Goal: Task Accomplishment & Management: Use online tool/utility

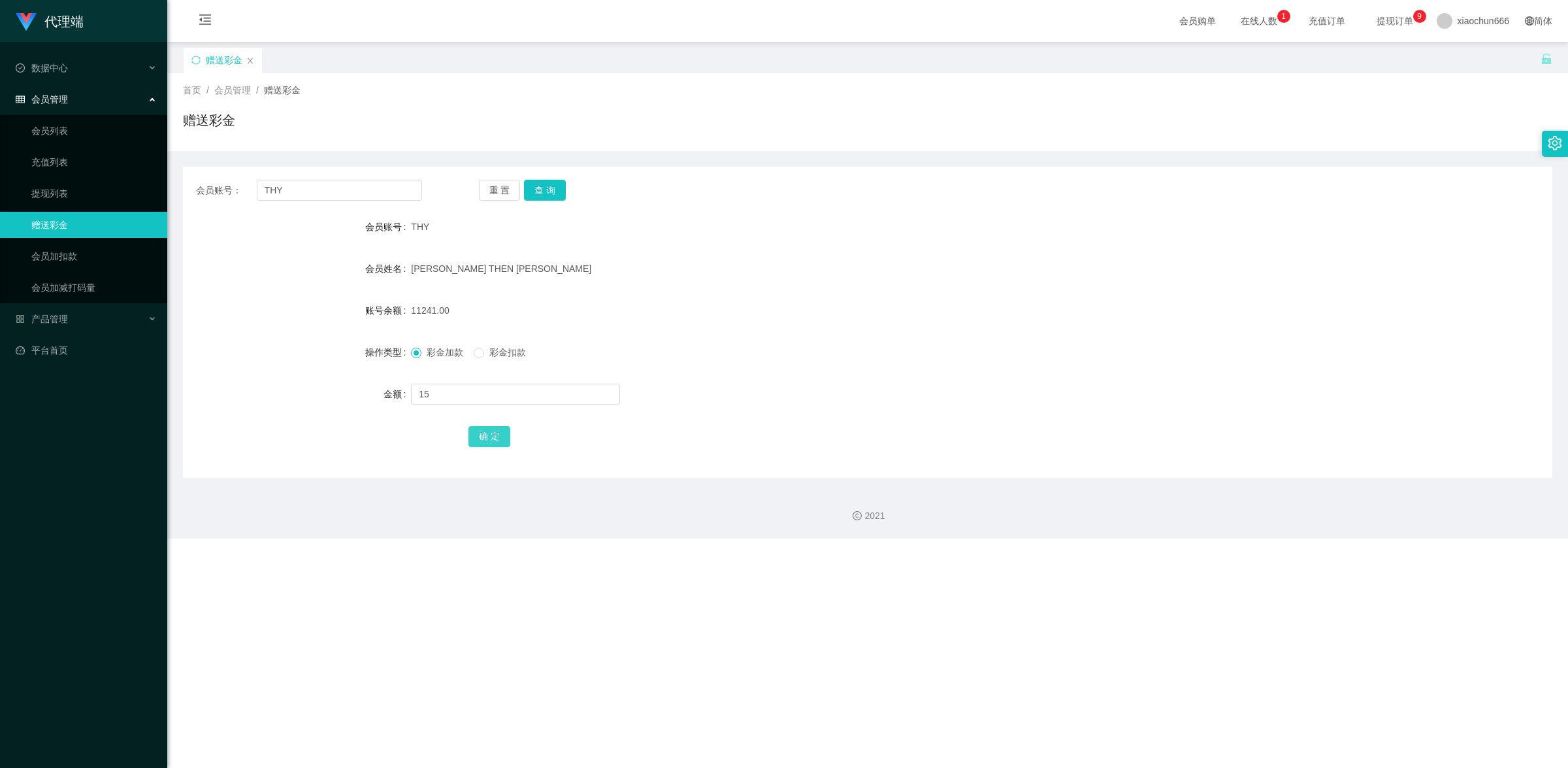
type input "15"
click at [487, 429] on button "确 定" at bounding box center [489, 437] width 42 height 21
click at [321, 193] on input "THY" at bounding box center [339, 190] width 166 height 21
paste input "3028178246"
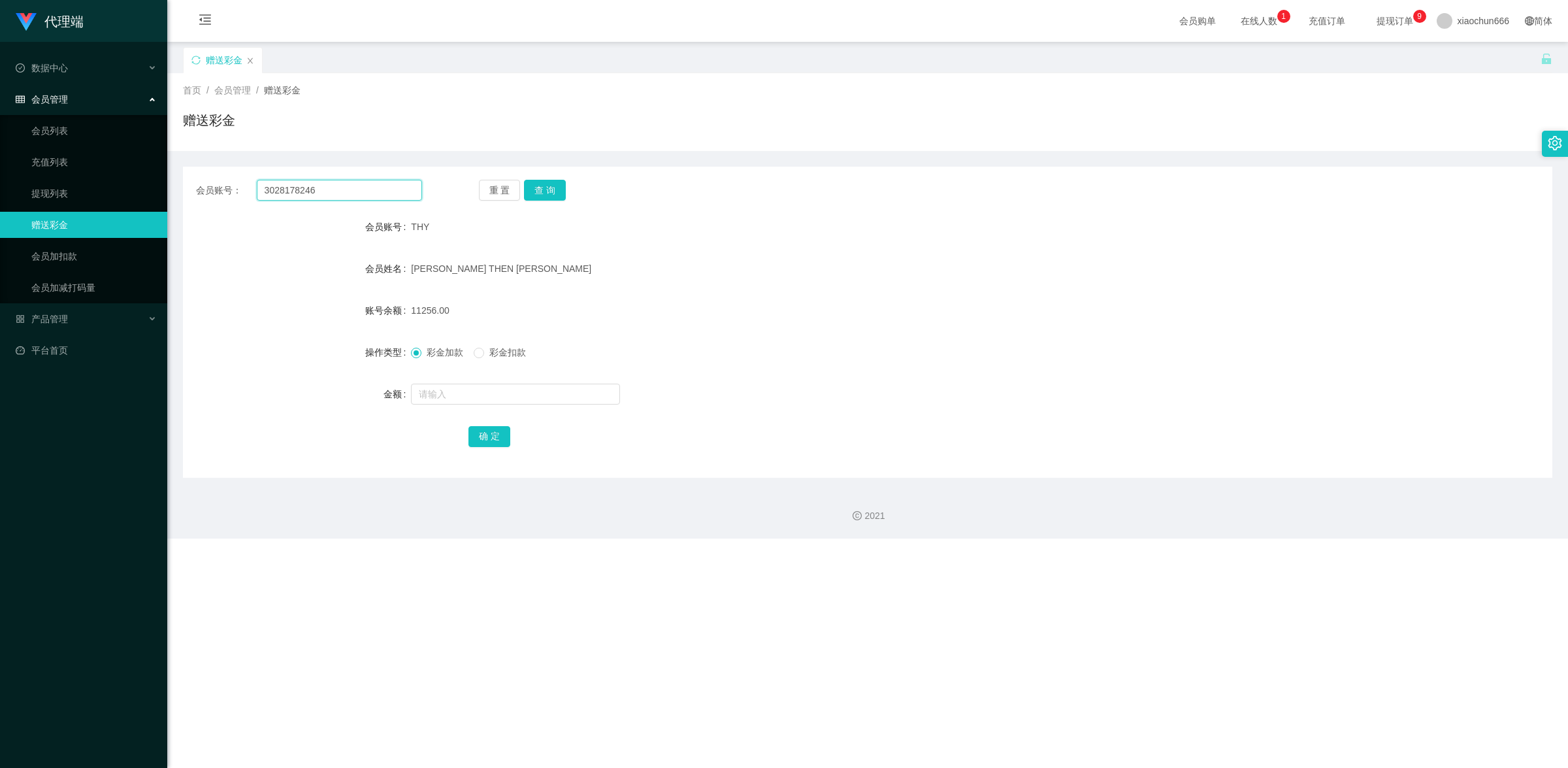
type input "3028178246"
click at [547, 178] on div "会员账号： 3028178246 重 置 查 询 会员账号 THY 会员姓名 [PERSON_NAME] THEN [PERSON_NAME] 账号余额 11…" at bounding box center [868, 321] width 1370 height 311
click at [547, 187] on button "查 询" at bounding box center [544, 190] width 42 height 21
click at [507, 389] on input "text" at bounding box center [516, 394] width 209 height 21
type input "15"
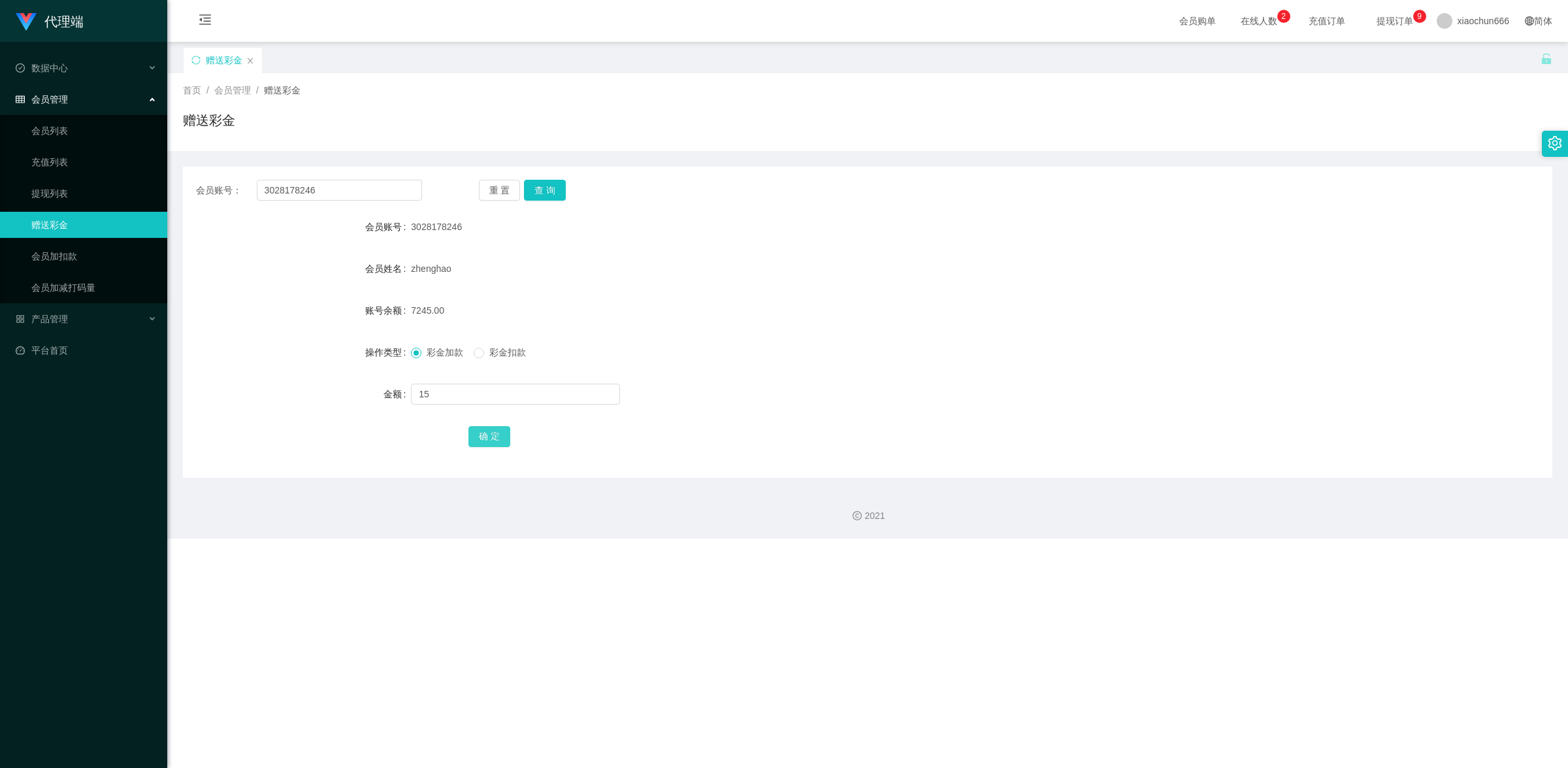
drag, startPoint x: 492, startPoint y: 440, endPoint x: 510, endPoint y: 439, distance: 18.0
click at [492, 440] on button "确 定" at bounding box center [489, 437] width 42 height 21
click at [446, 390] on input "text" at bounding box center [516, 394] width 209 height 21
type input "8"
click at [489, 433] on button "确 定" at bounding box center [489, 437] width 42 height 21
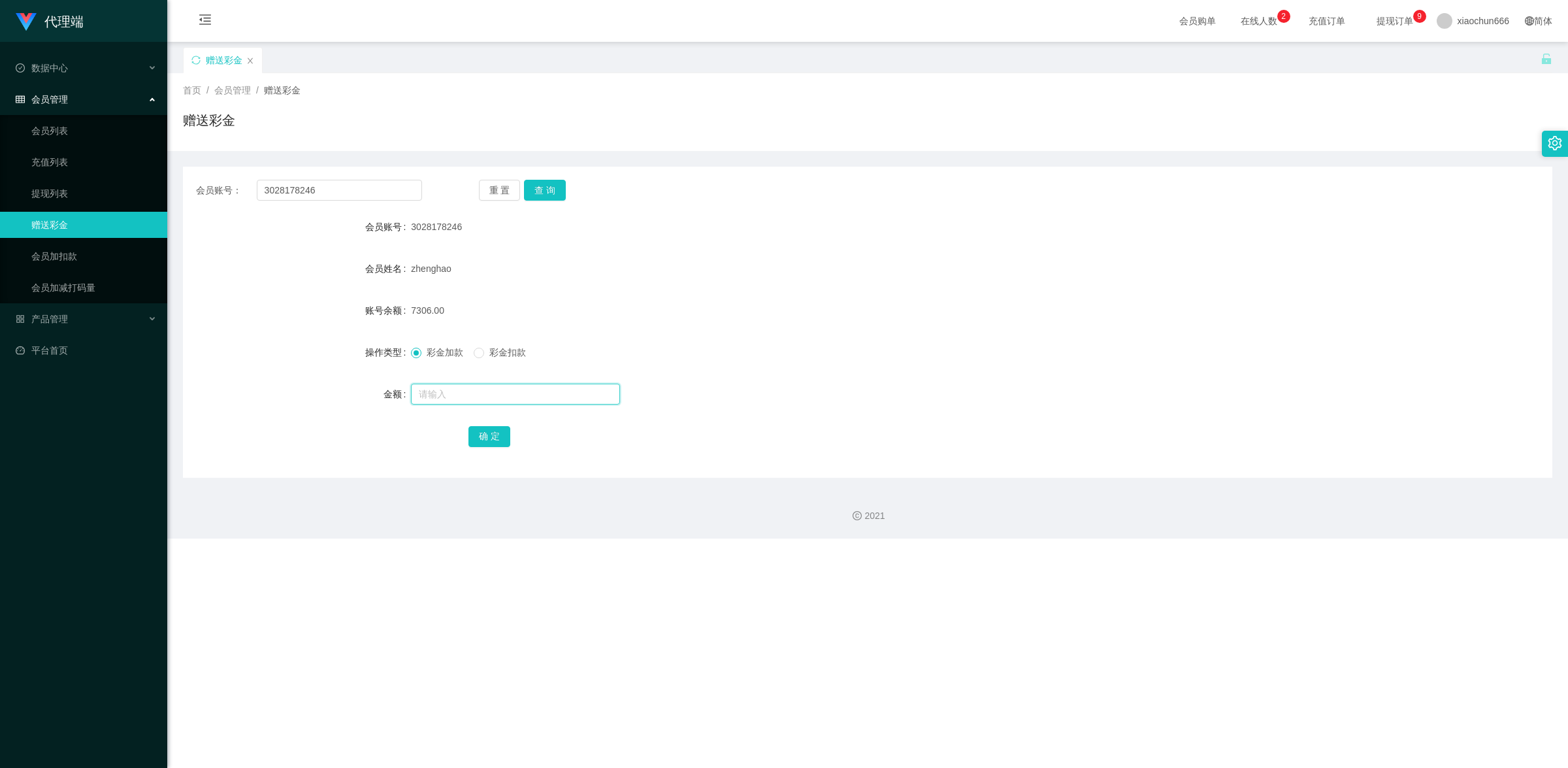
click at [477, 400] on input "text" at bounding box center [516, 394] width 209 height 21
type input "8"
click at [354, 197] on input "3028178246" at bounding box center [339, 190] width 166 height 21
paste input "THY"
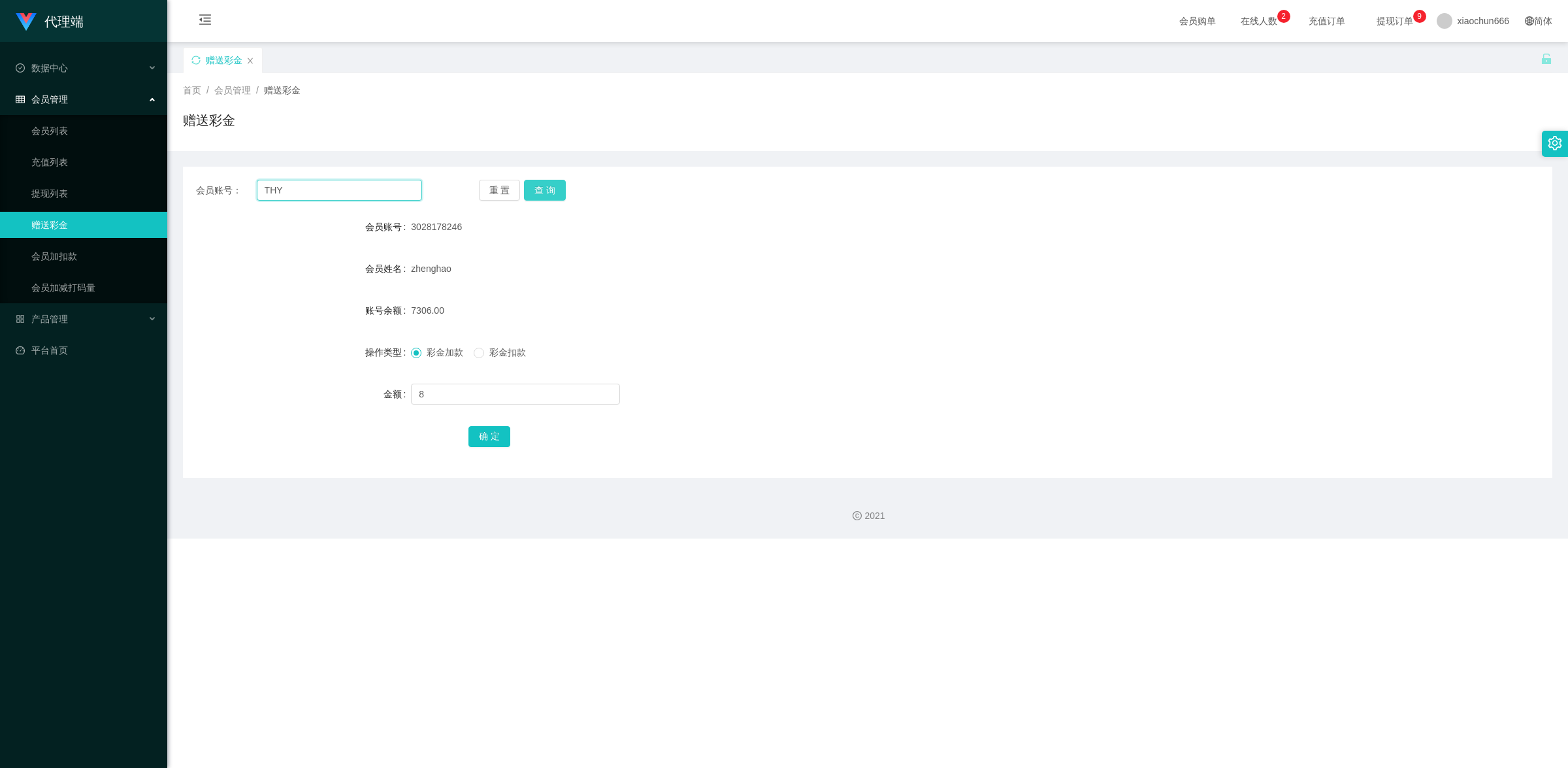
type input "THY"
click at [536, 186] on button "查 询" at bounding box center [544, 190] width 42 height 21
click at [505, 392] on input "text" at bounding box center [516, 394] width 209 height 21
type input "8"
drag, startPoint x: 488, startPoint y: 436, endPoint x: 758, endPoint y: 356, distance: 281.6
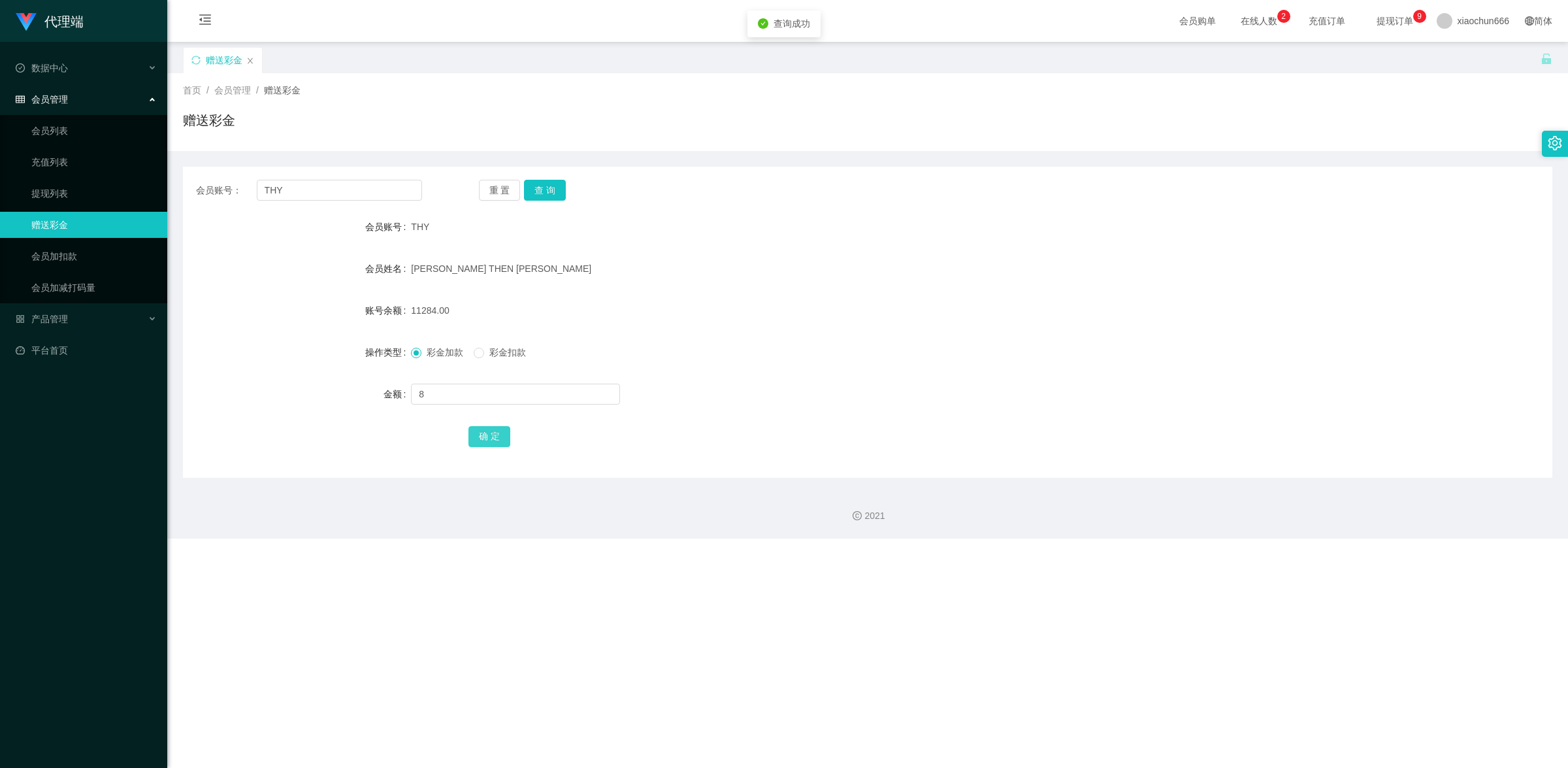
click at [492, 435] on button "确 定" at bounding box center [489, 437] width 42 height 21
click at [455, 392] on input "text" at bounding box center [516, 394] width 209 height 21
type input "8"
drag, startPoint x: 489, startPoint y: 436, endPoint x: 547, endPoint y: 410, distance: 63.6
click at [489, 436] on button "确 定" at bounding box center [489, 437] width 42 height 21
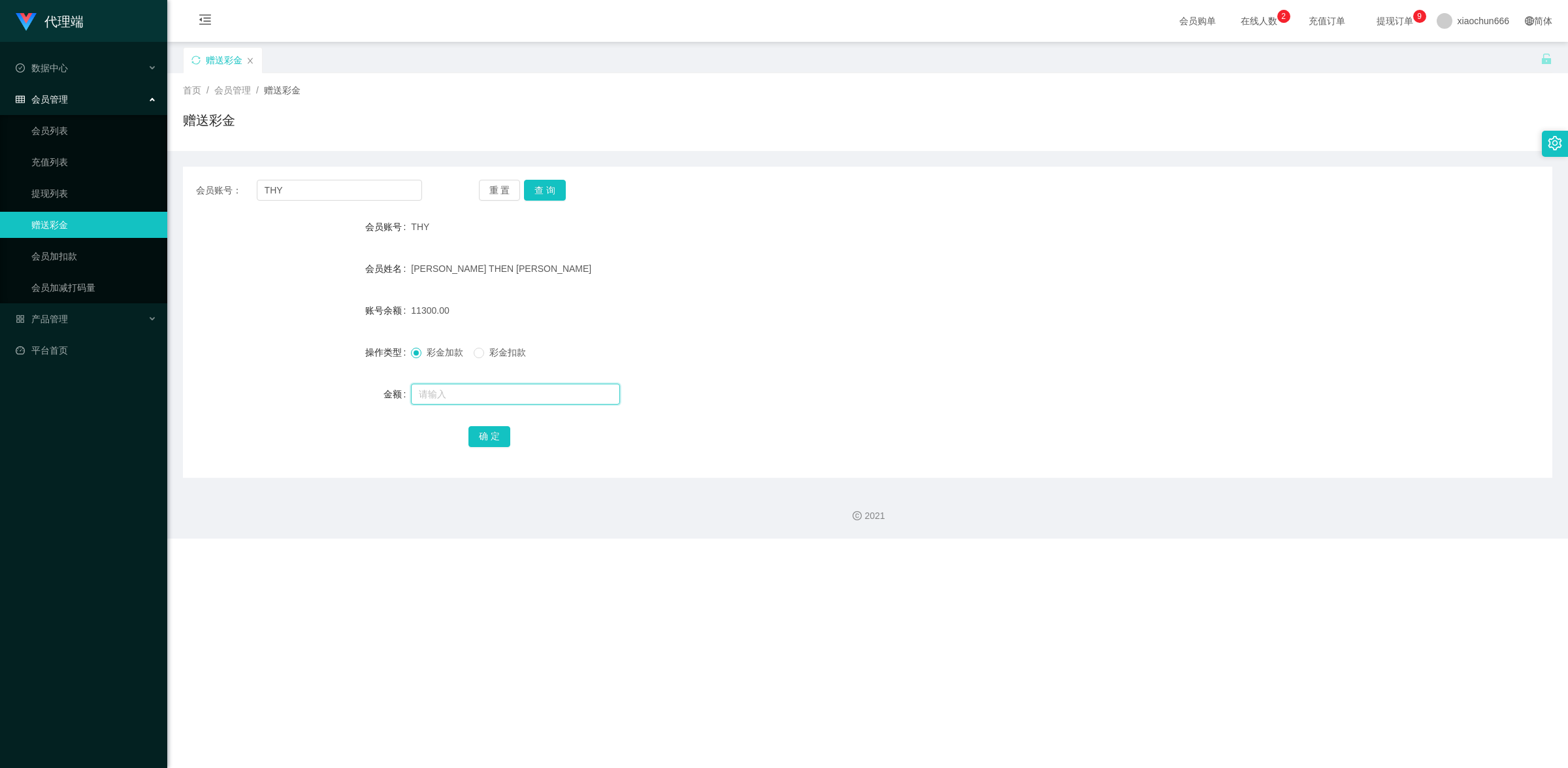
click at [505, 392] on input "text" at bounding box center [516, 394] width 209 height 21
type input "8"
drag, startPoint x: 494, startPoint y: 436, endPoint x: 532, endPoint y: 429, distance: 38.6
click at [494, 436] on button "确 定" at bounding box center [489, 437] width 42 height 21
click at [301, 190] on input "THY" at bounding box center [339, 190] width 166 height 21
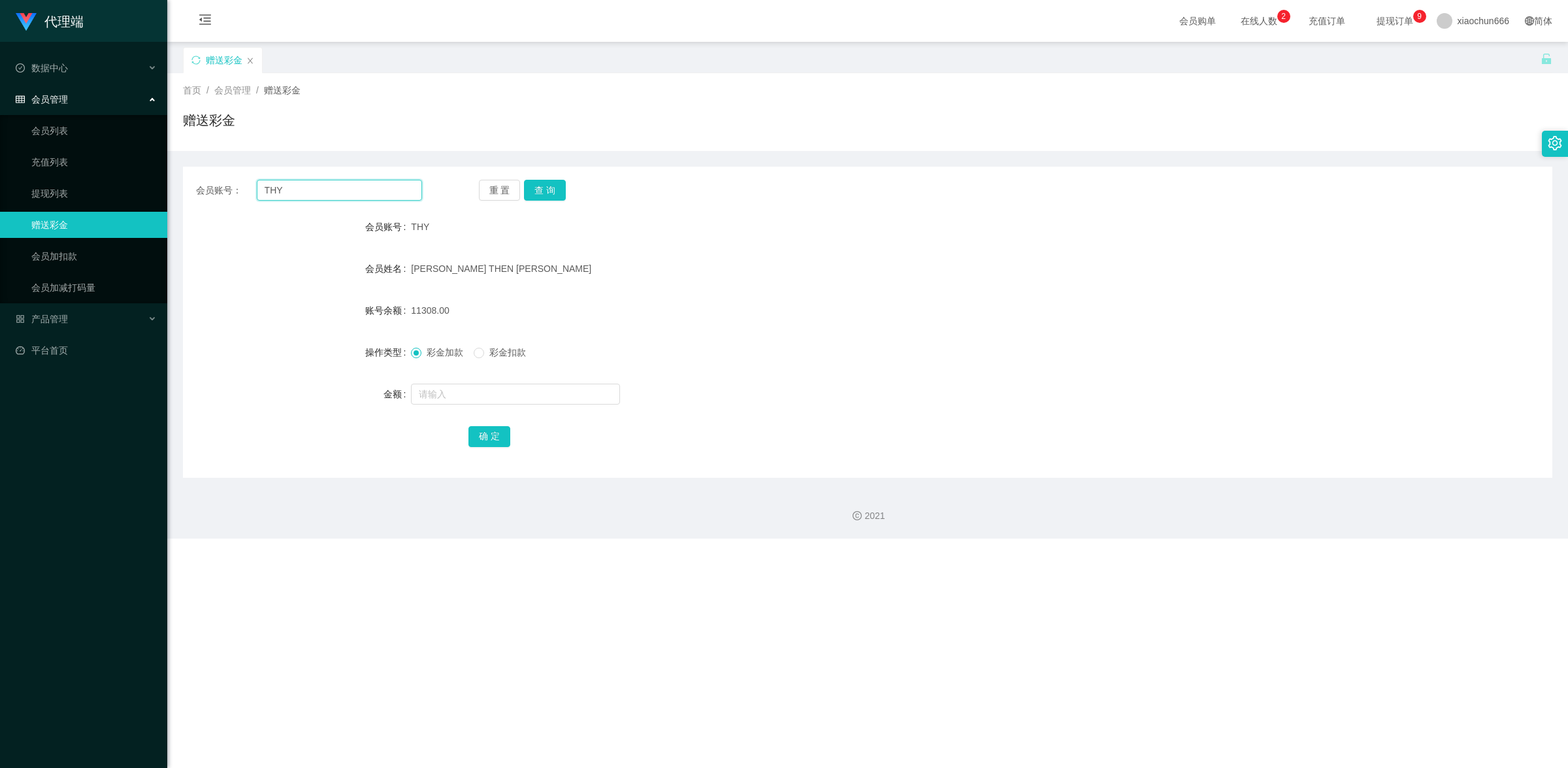
click at [301, 190] on input "THY" at bounding box center [339, 190] width 166 height 21
paste input "3028178246"
type input "3028178246"
drag, startPoint x: 540, startPoint y: 190, endPoint x: 537, endPoint y: 201, distance: 11.4
click at [540, 190] on button "查 询" at bounding box center [544, 190] width 42 height 21
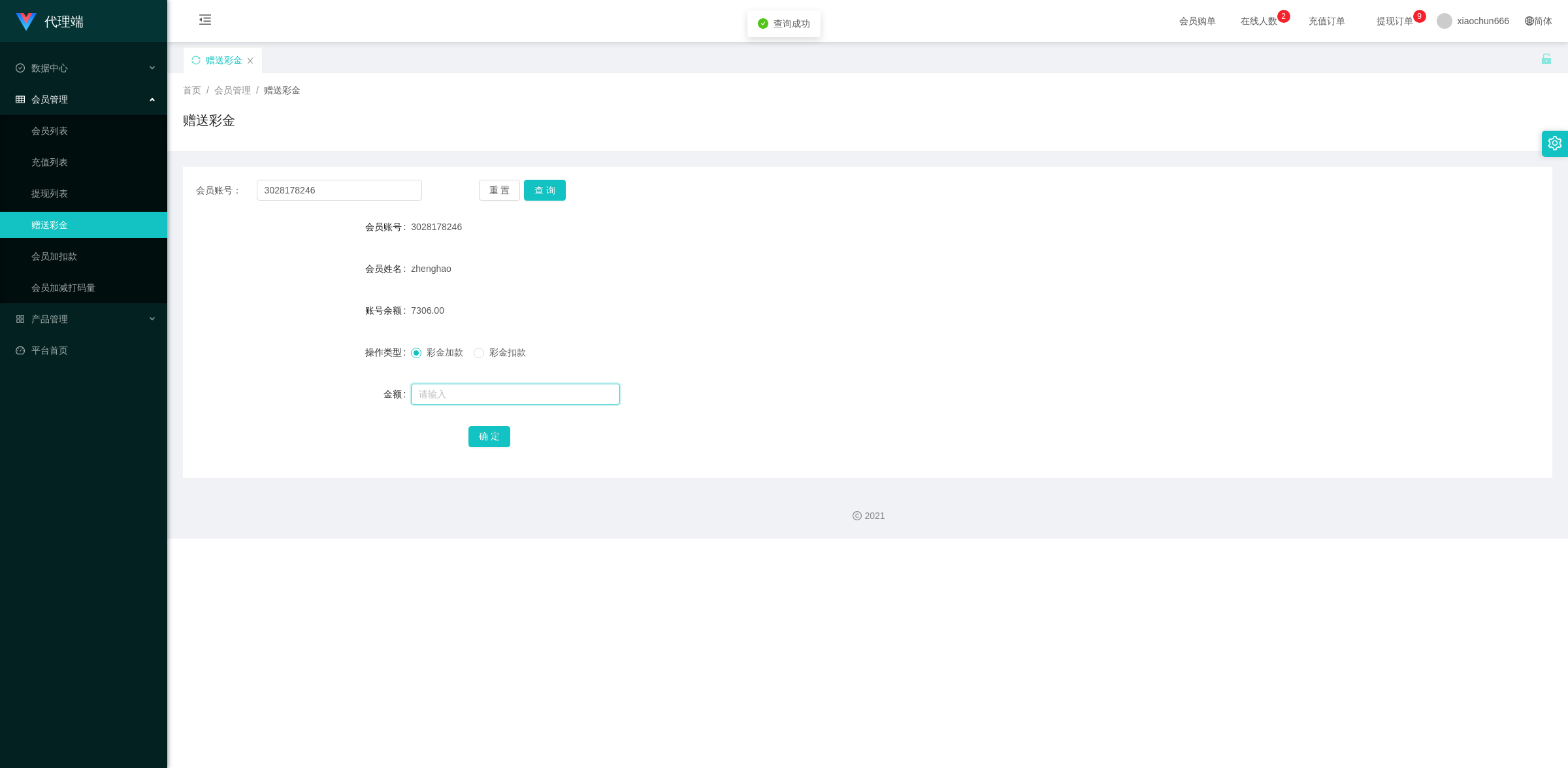
click at [485, 398] on input "text" at bounding box center [516, 394] width 209 height 21
type input "8"
drag, startPoint x: 488, startPoint y: 432, endPoint x: 518, endPoint y: 413, distance: 35.5
click at [488, 432] on button "确 定" at bounding box center [489, 437] width 42 height 21
click at [339, 198] on input "3028178246" at bounding box center [339, 190] width 166 height 21
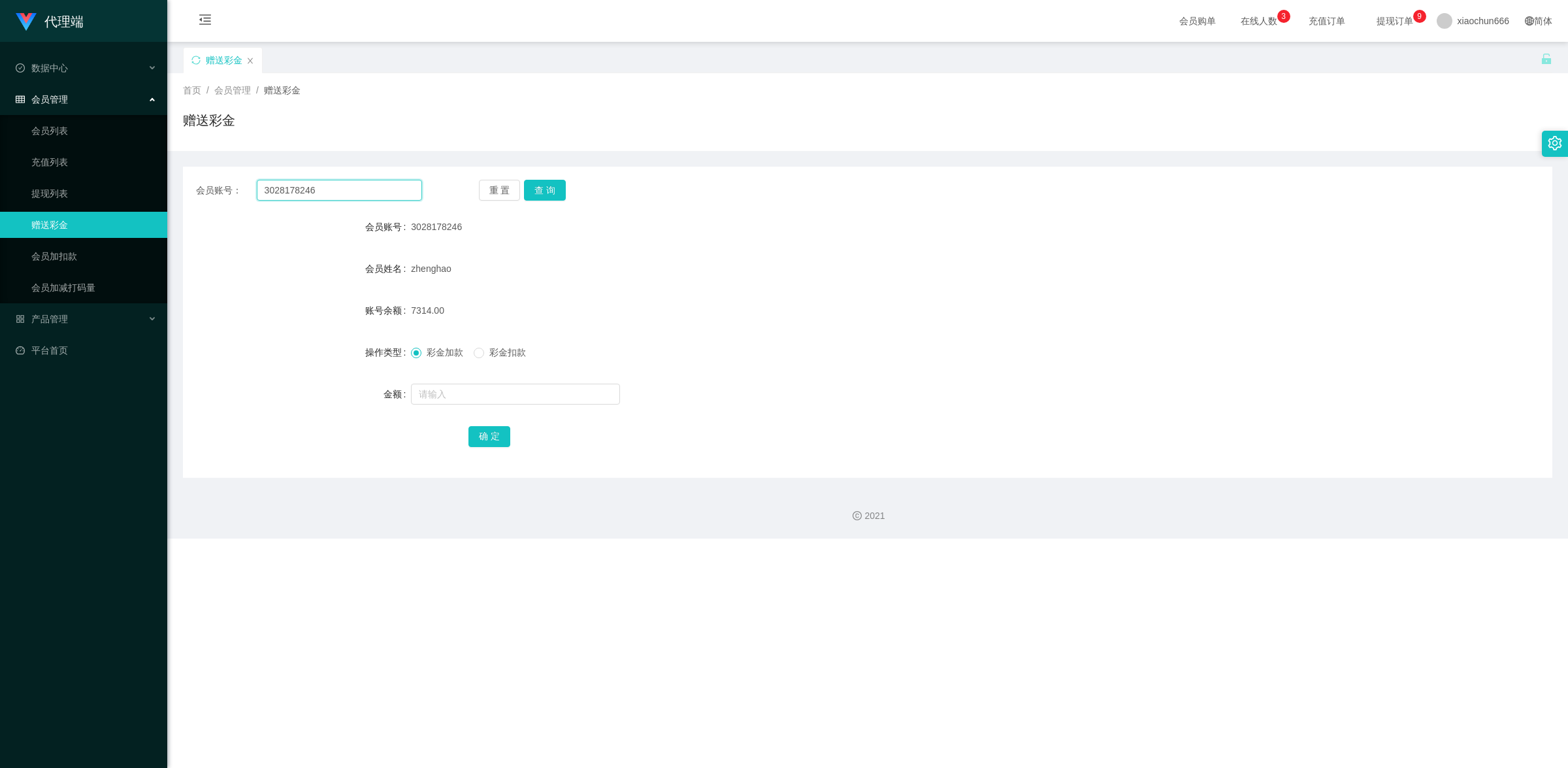
click at [339, 198] on input "3028178246" at bounding box center [339, 190] width 166 height 21
paste input "THY"
type input "THY"
click at [547, 194] on button "查 询" at bounding box center [544, 190] width 42 height 21
click at [489, 387] on input "text" at bounding box center [516, 394] width 209 height 21
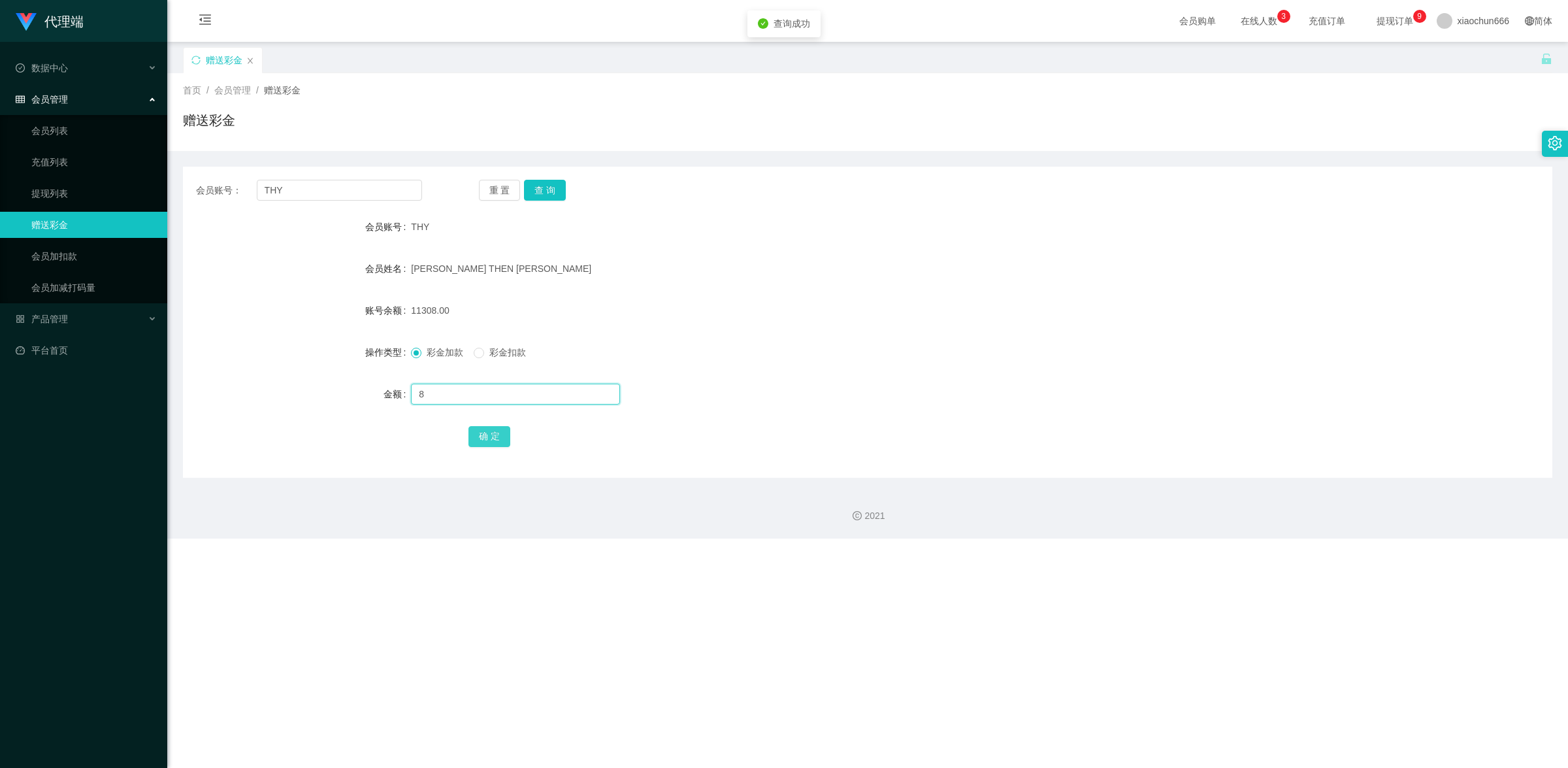
type input "8"
click at [473, 435] on button "确 定" at bounding box center [489, 437] width 42 height 21
click at [484, 348] on span at bounding box center [479, 353] width 11 height 11
click at [502, 392] on input "text" at bounding box center [516, 394] width 209 height 21
type input "-8"
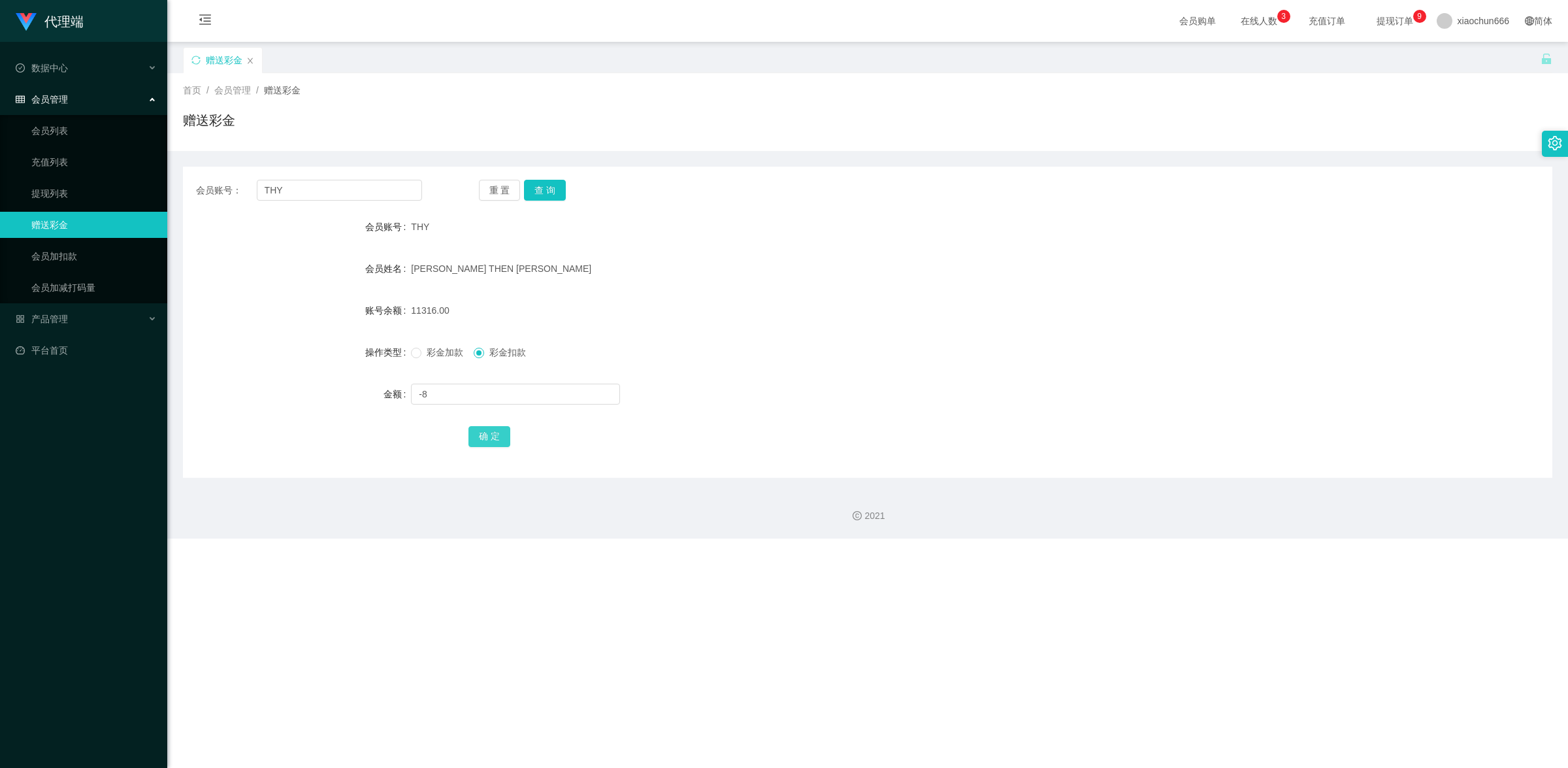
drag, startPoint x: 495, startPoint y: 439, endPoint x: 559, endPoint y: 423, distance: 66.0
click at [495, 439] on button "确 定" at bounding box center [489, 437] width 42 height 21
click at [420, 350] on span at bounding box center [417, 353] width 11 height 11
click at [448, 398] on input "text" at bounding box center [516, 394] width 209 height 21
type input "8"
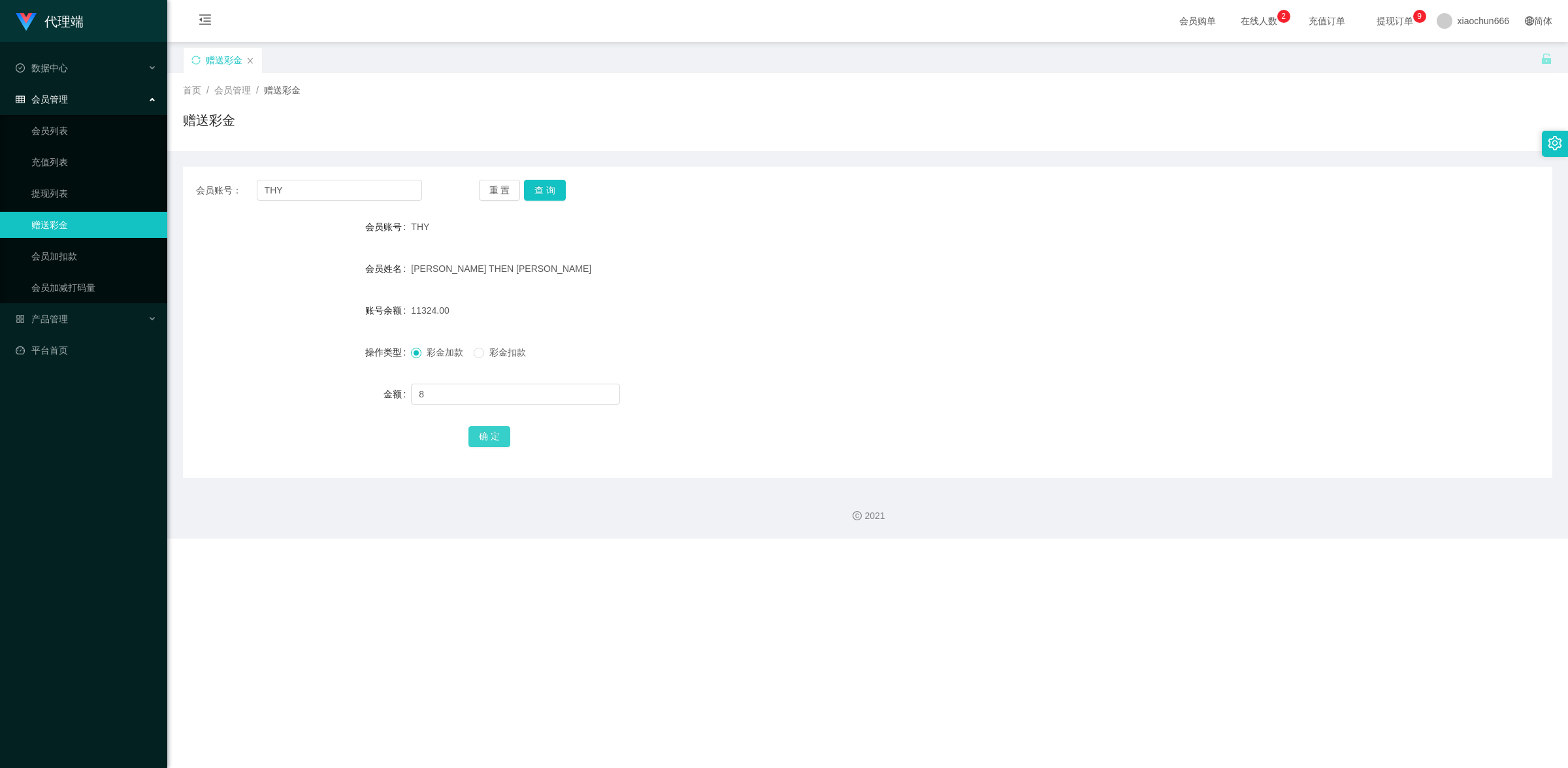
click at [487, 439] on button "确 定" at bounding box center [489, 437] width 42 height 21
click at [341, 187] on input "THY" at bounding box center [339, 190] width 166 height 21
paste input "3028178246"
type input "3028178246"
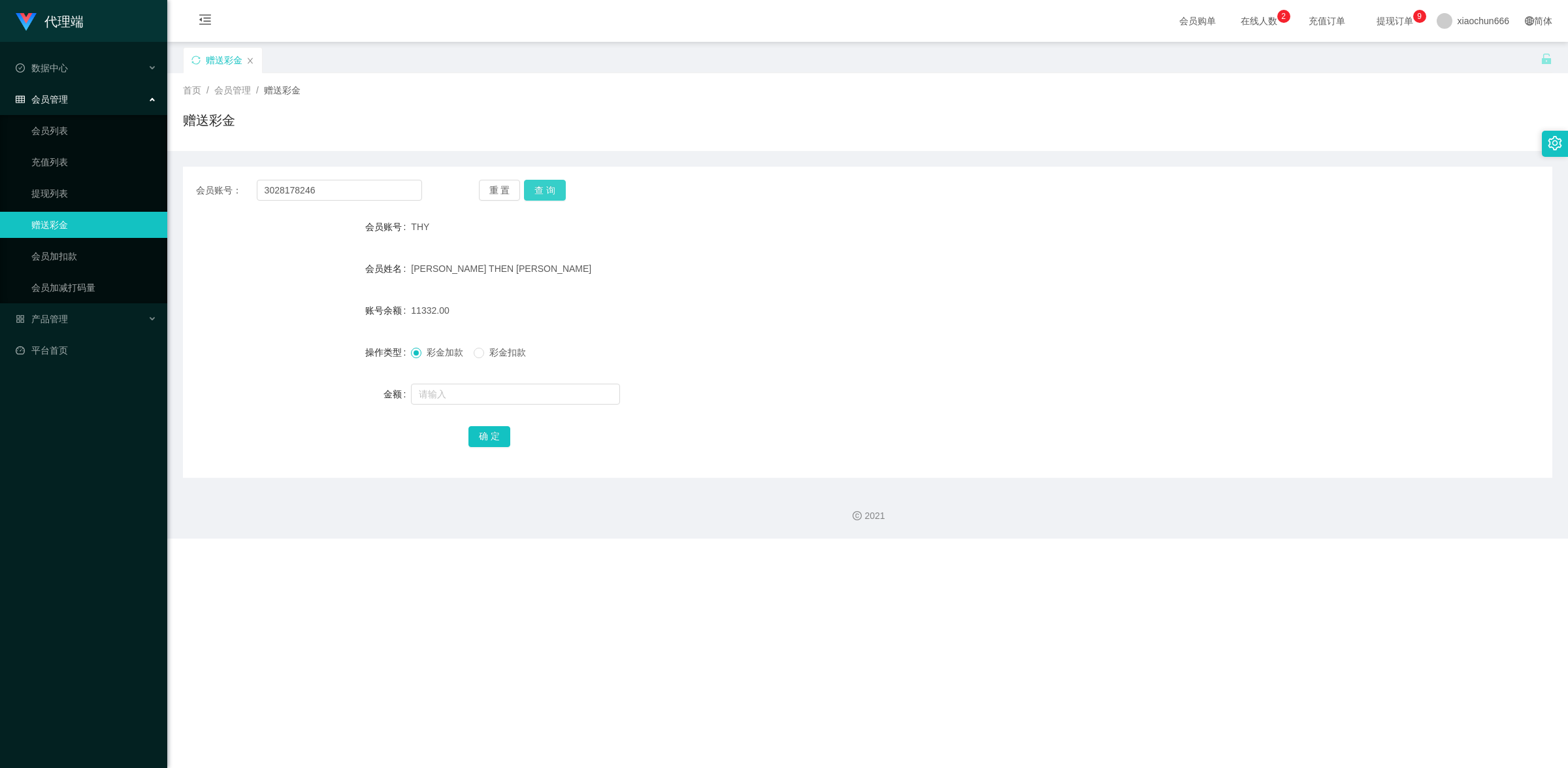
click at [528, 187] on button "查 询" at bounding box center [544, 190] width 42 height 21
click at [485, 389] on input "text" at bounding box center [516, 394] width 209 height 21
type input "8"
drag, startPoint x: 485, startPoint y: 441, endPoint x: 628, endPoint y: 376, distance: 157.1
click at [485, 441] on button "确 定" at bounding box center [489, 437] width 42 height 21
